Goal: Information Seeking & Learning: Learn about a topic

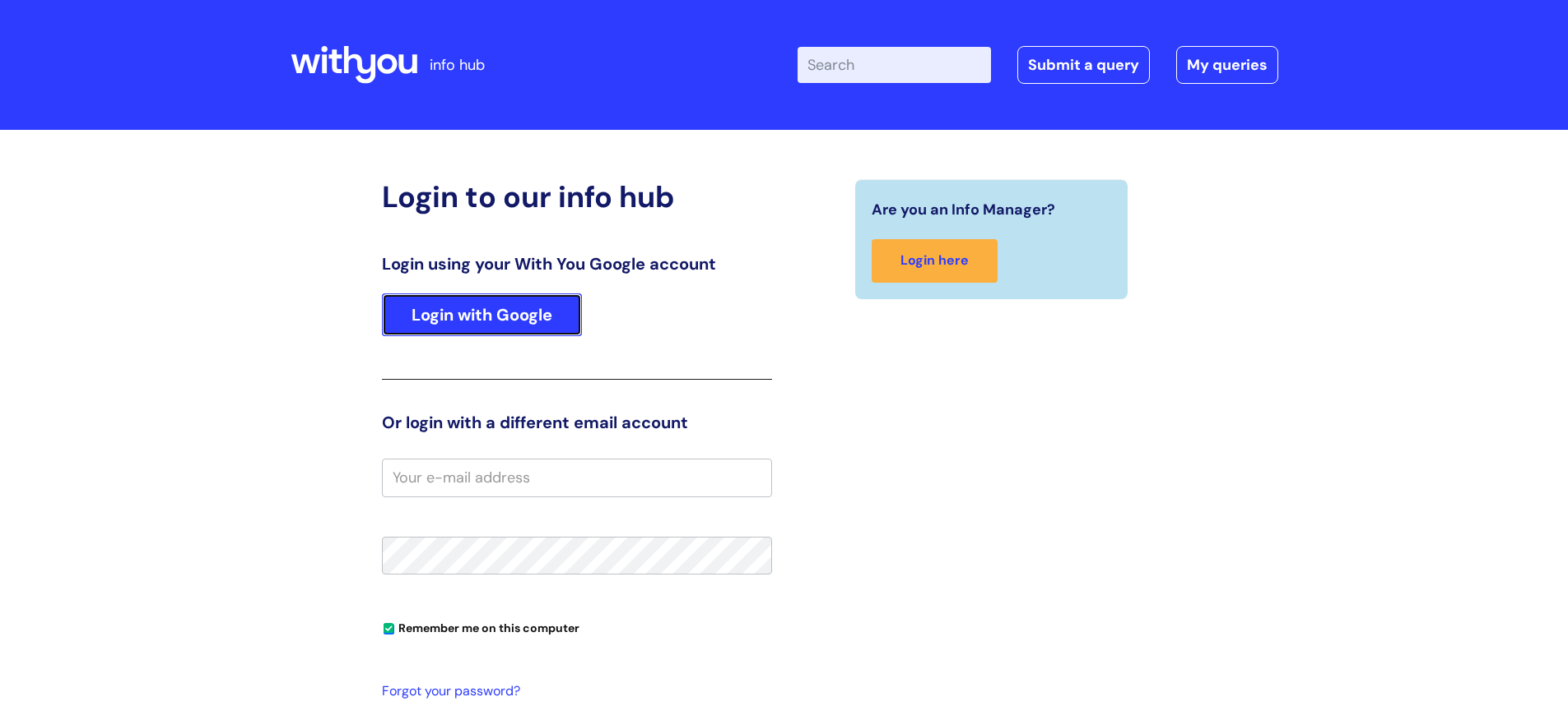
click at [465, 315] on link "Login with Google" at bounding box center [481, 315] width 200 height 43
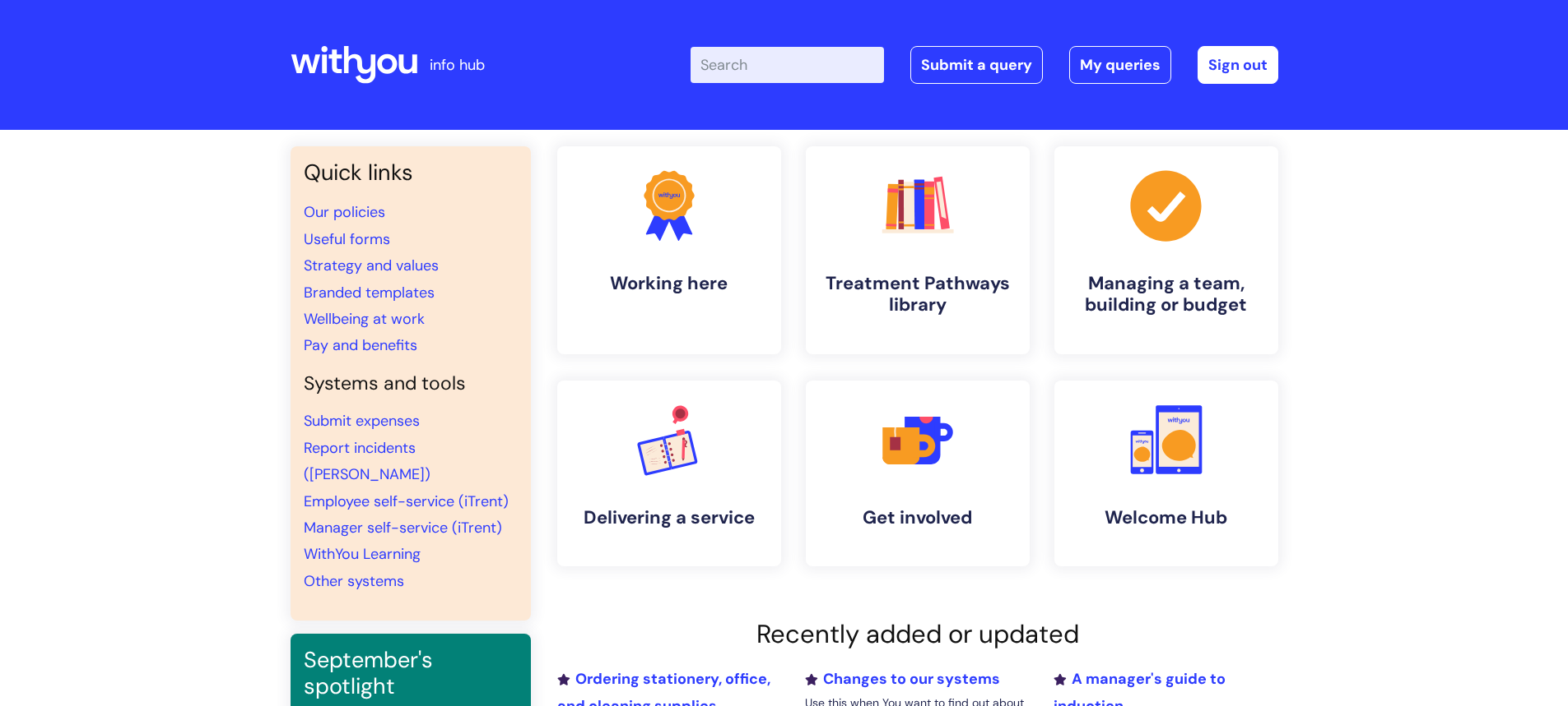
click at [834, 67] on input "Enter your search term here..." at bounding box center [787, 65] width 193 height 36
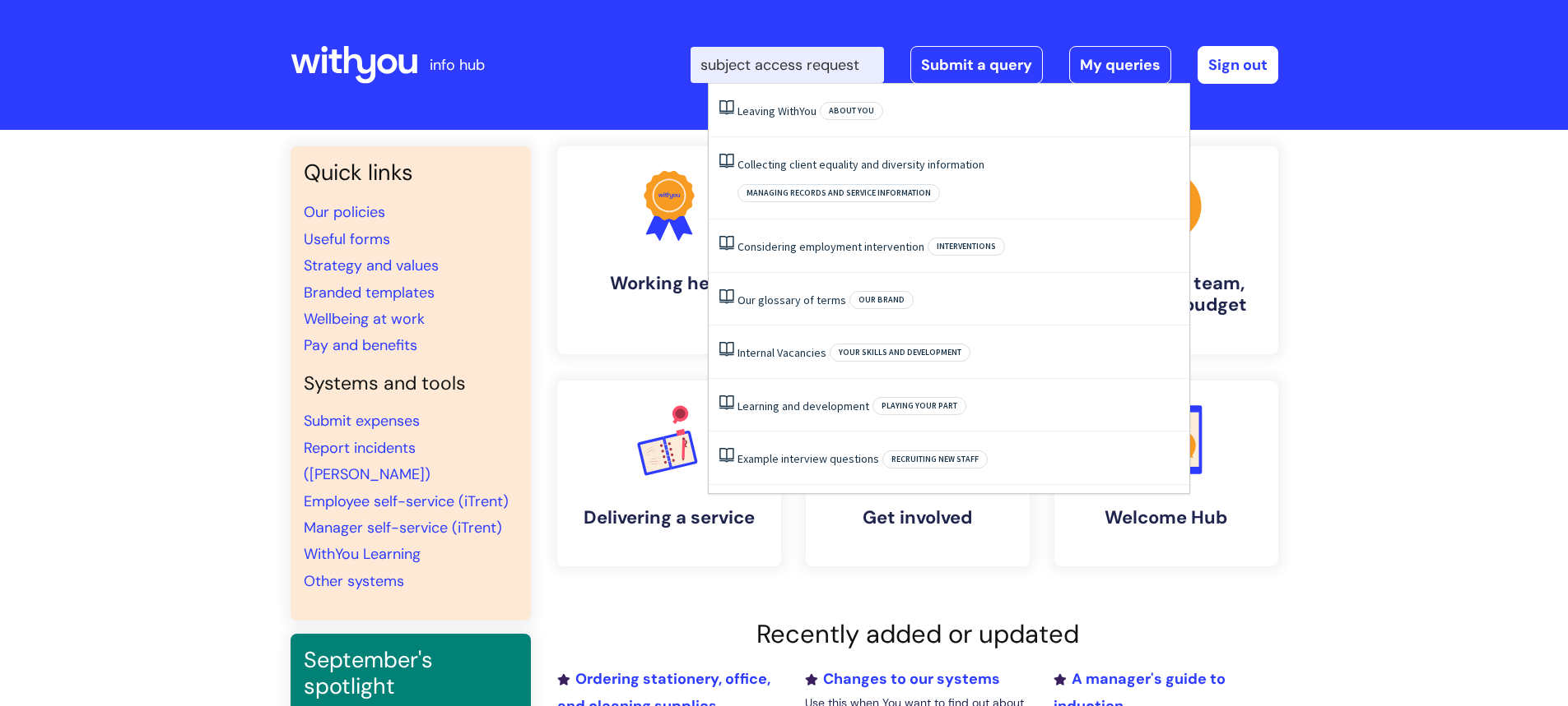
scroll to position [0, 3]
type input "subject access request"
click button "Search" at bounding box center [0, 0] width 0 height 0
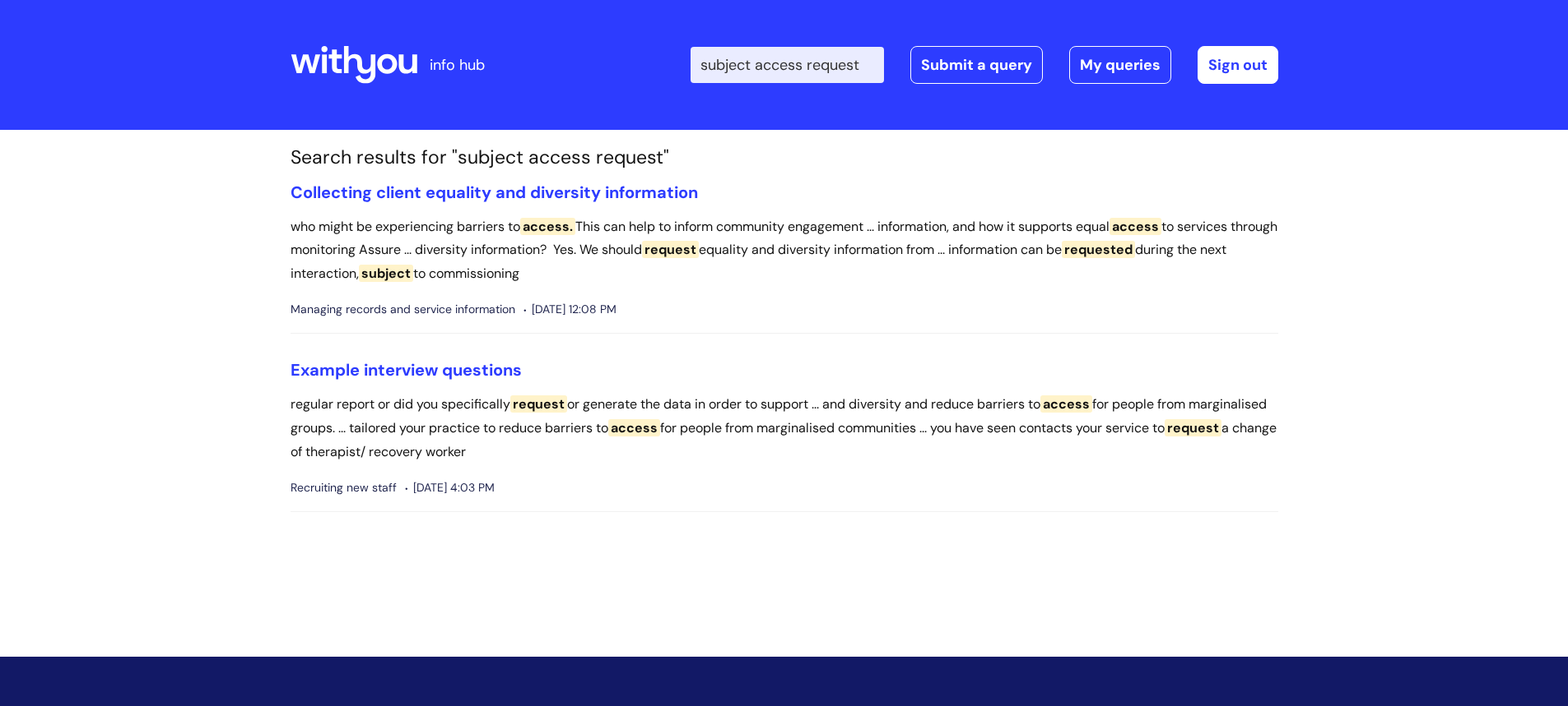
click at [821, 69] on input "subject access request" at bounding box center [787, 65] width 193 height 36
drag, startPoint x: 720, startPoint y: 63, endPoint x: 907, endPoint y: 60, distance: 187.0
click at [907, 60] on div "Enter your search term here... subject access request Search Submit a query My …" at bounding box center [983, 65] width 587 height 37
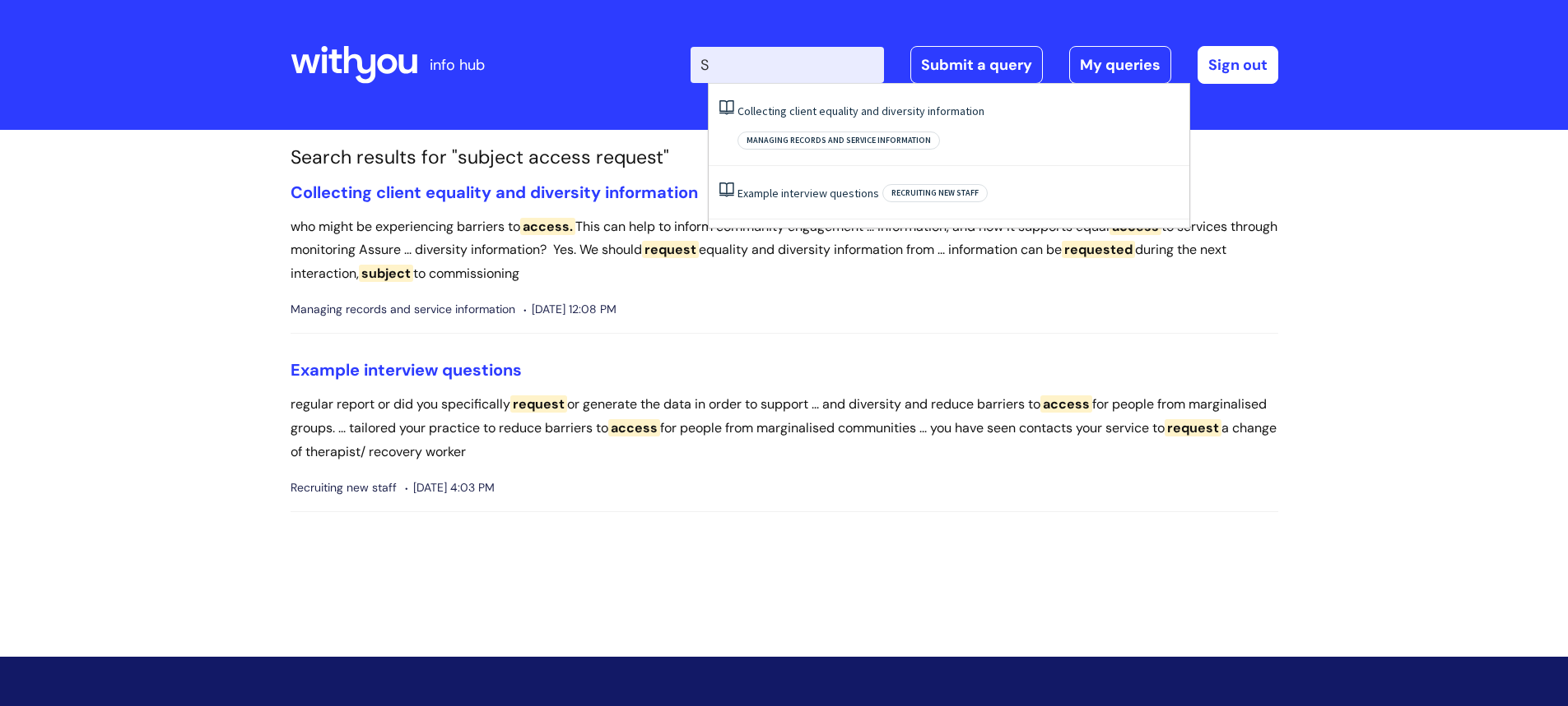
scroll to position [0, 0]
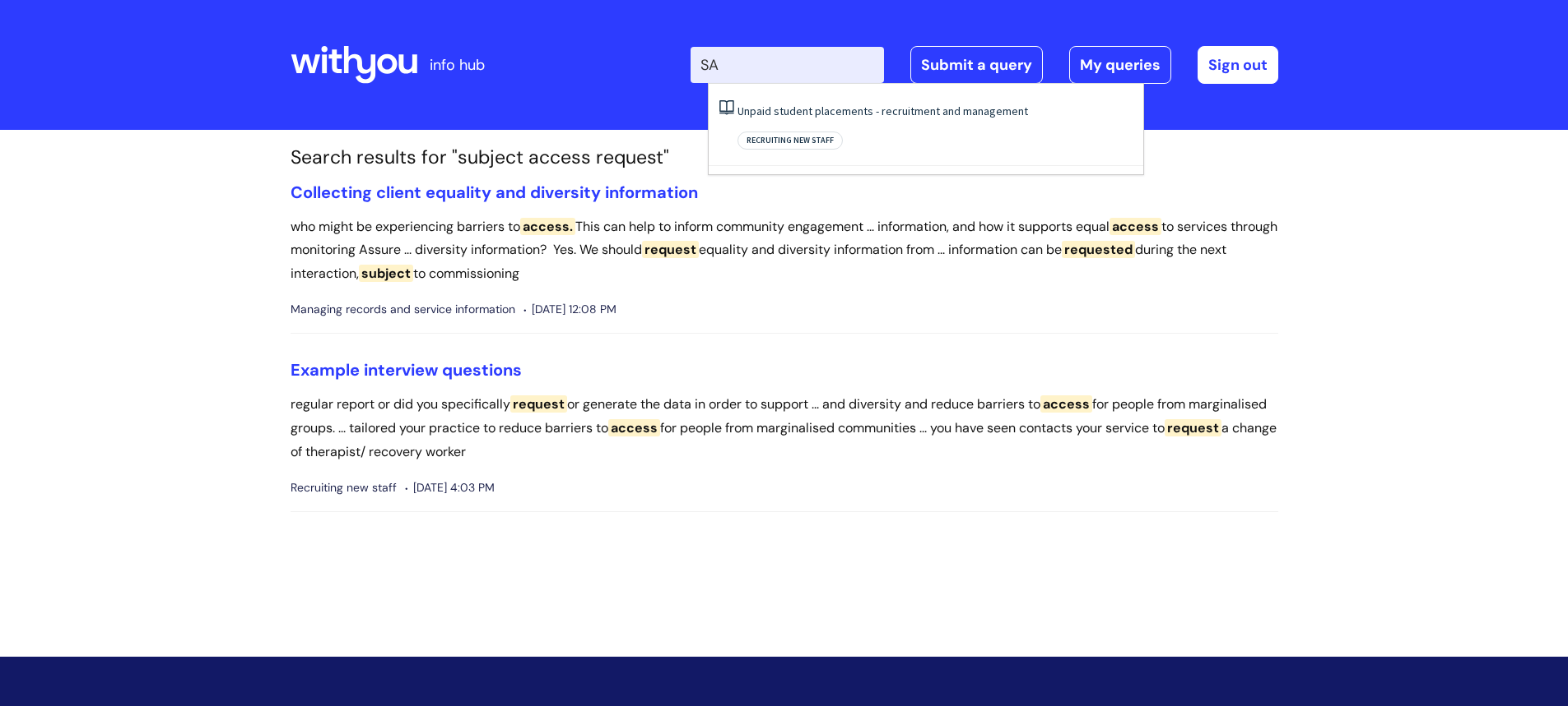
type input "S"
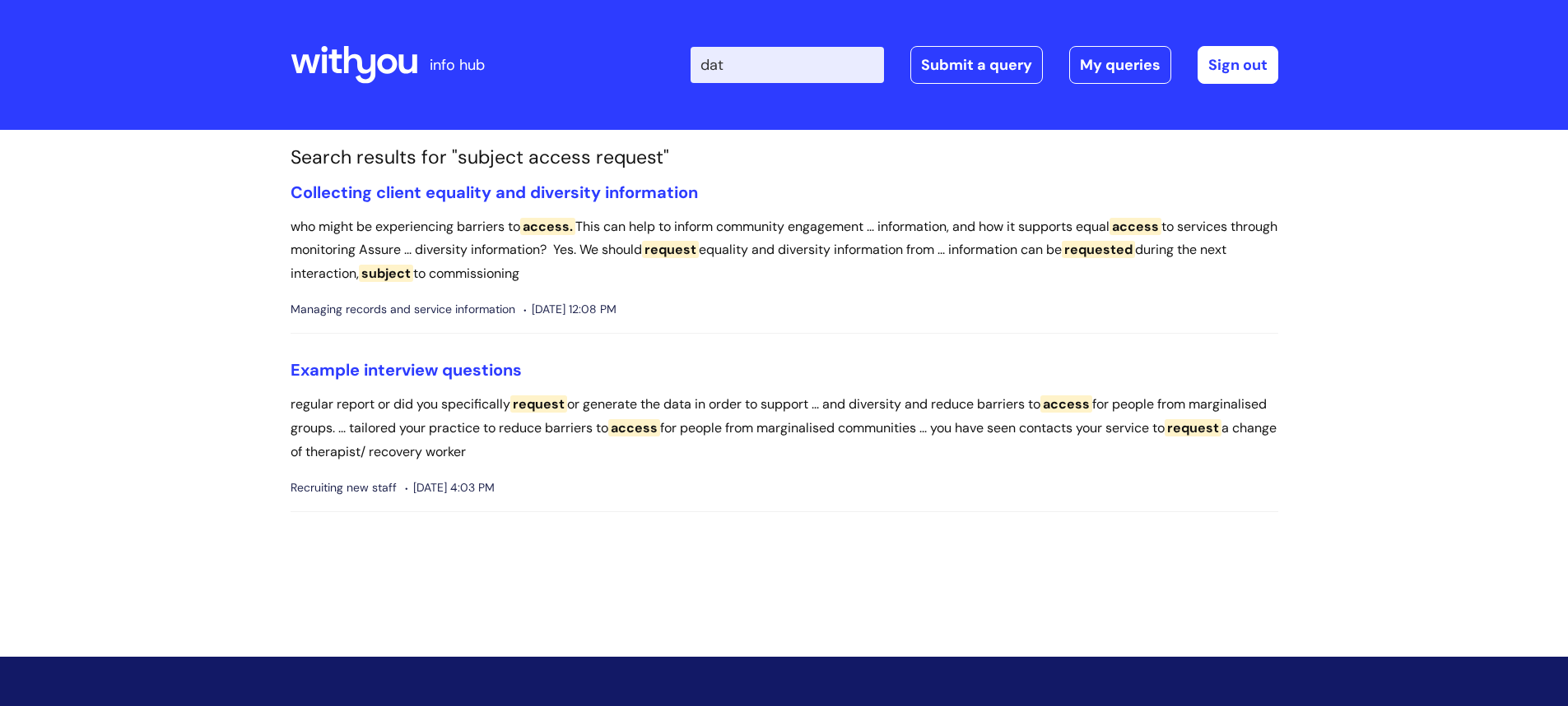
type input "data"
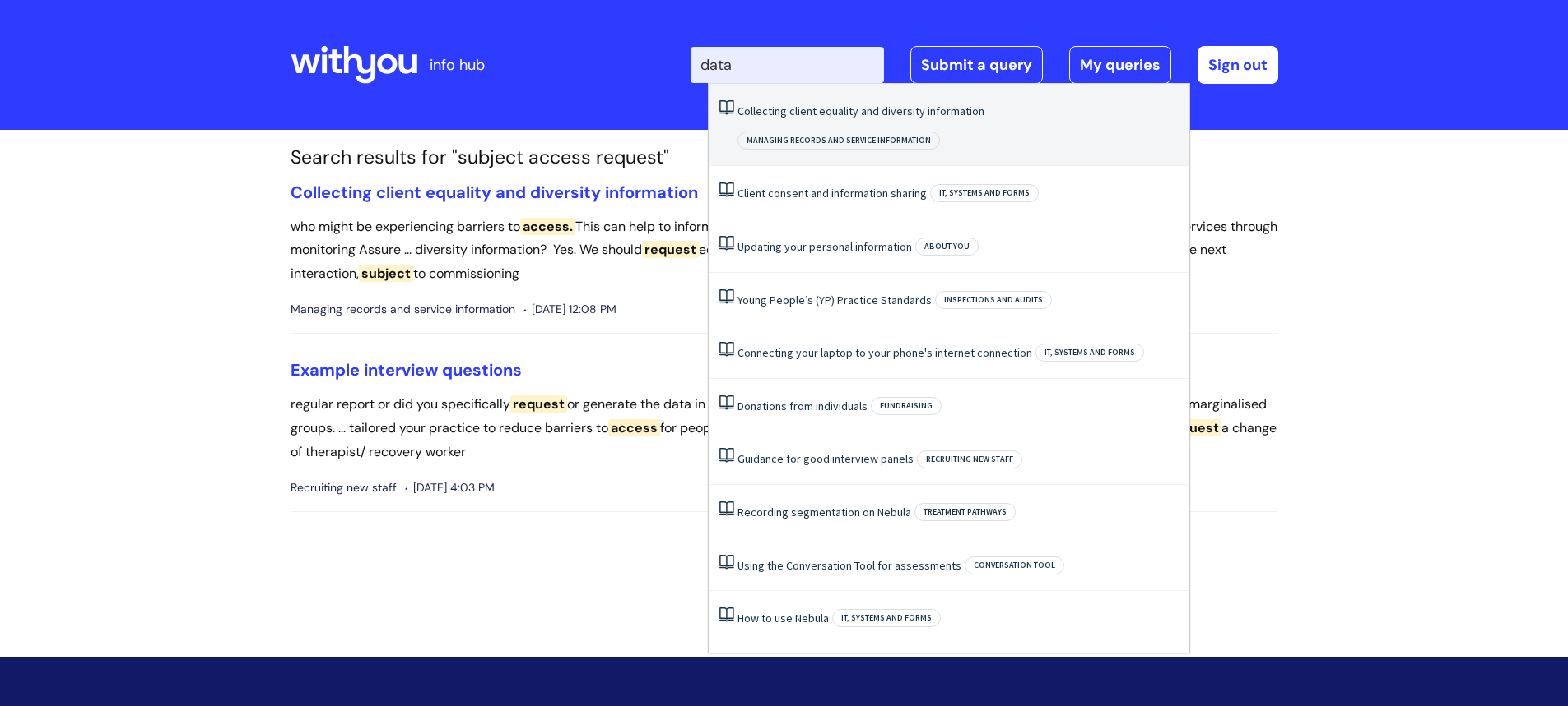
click at [935, 117] on link "Collecting client equality and diversity information" at bounding box center [861, 111] width 247 height 14
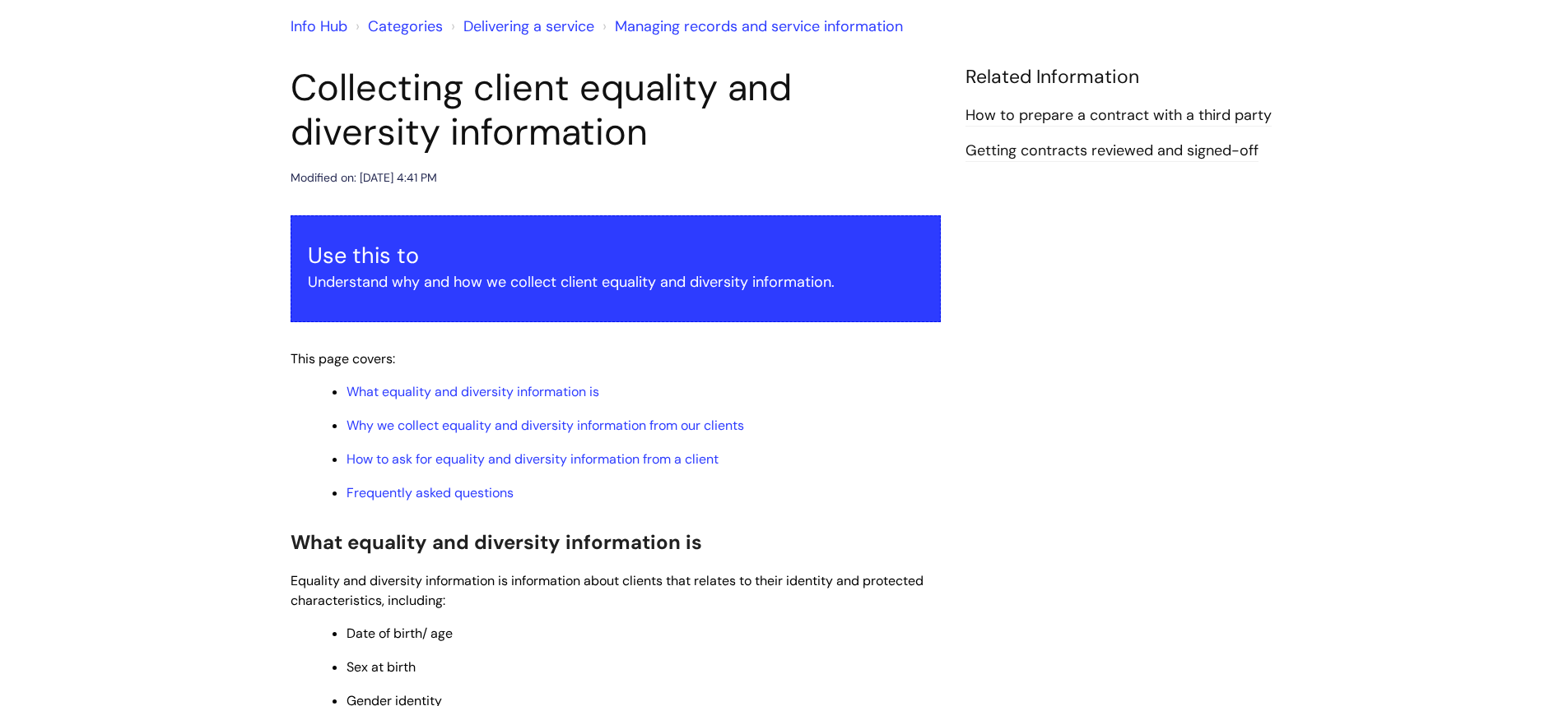
scroll to position [164, 0]
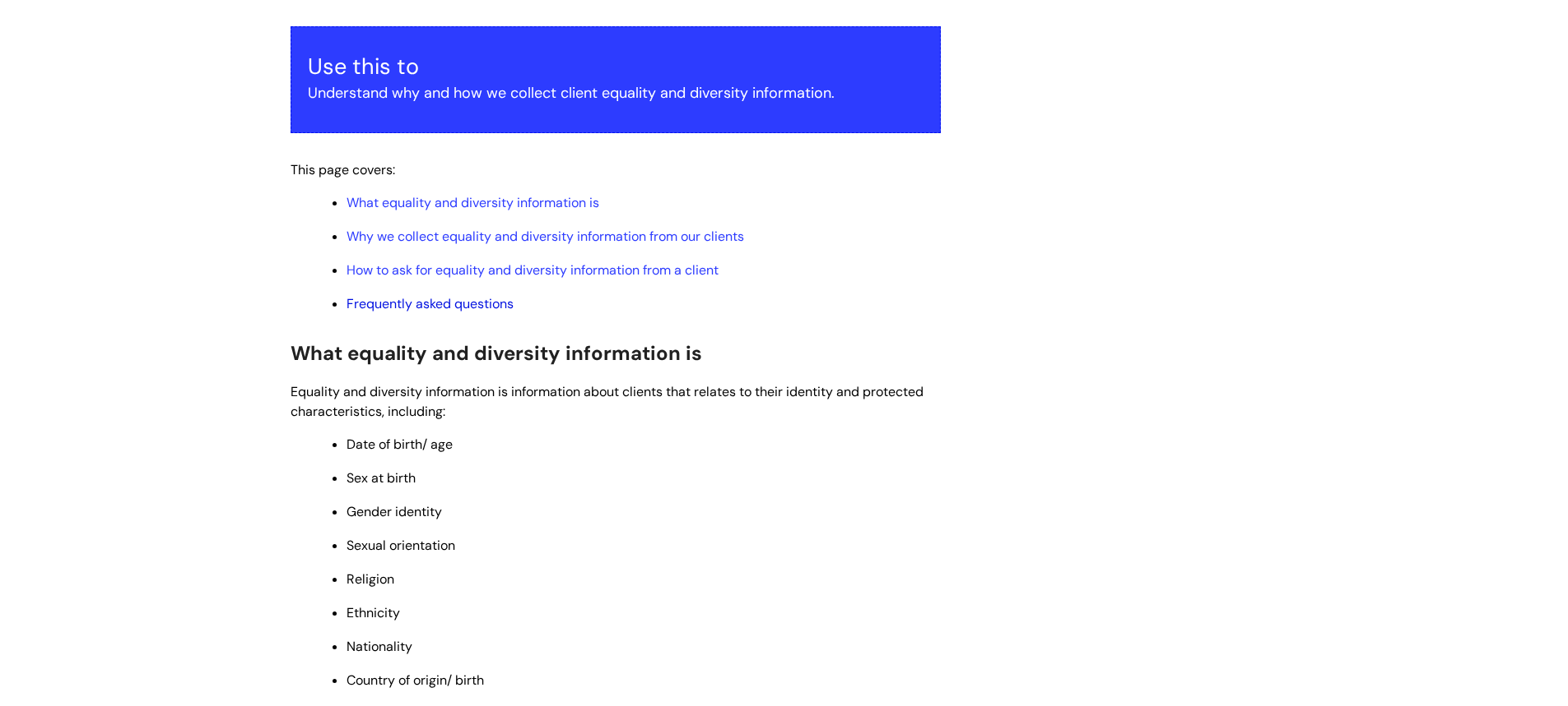
click at [435, 299] on link "Frequently asked questions" at bounding box center [430, 304] width 167 height 17
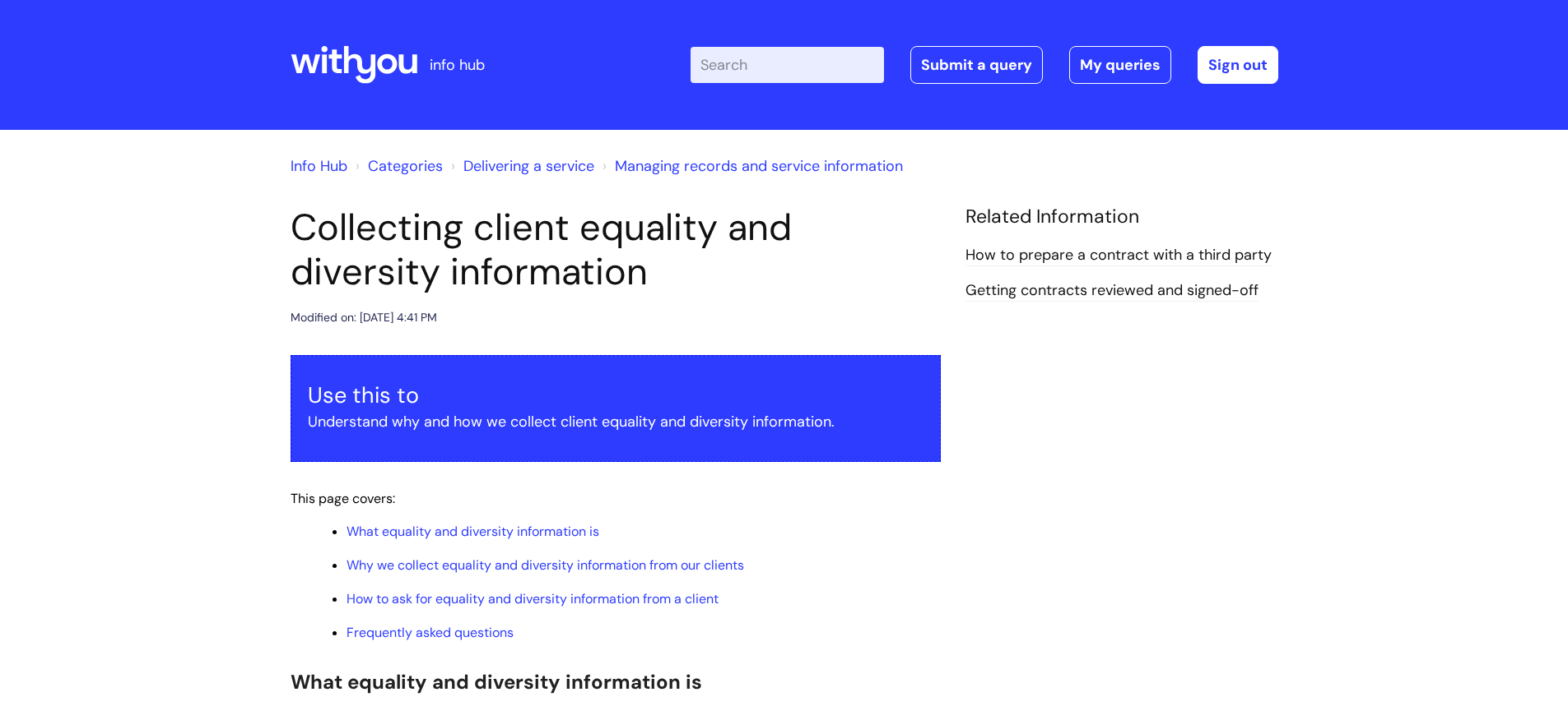
scroll to position [329, 0]
